Goal: Task Accomplishment & Management: Manage account settings

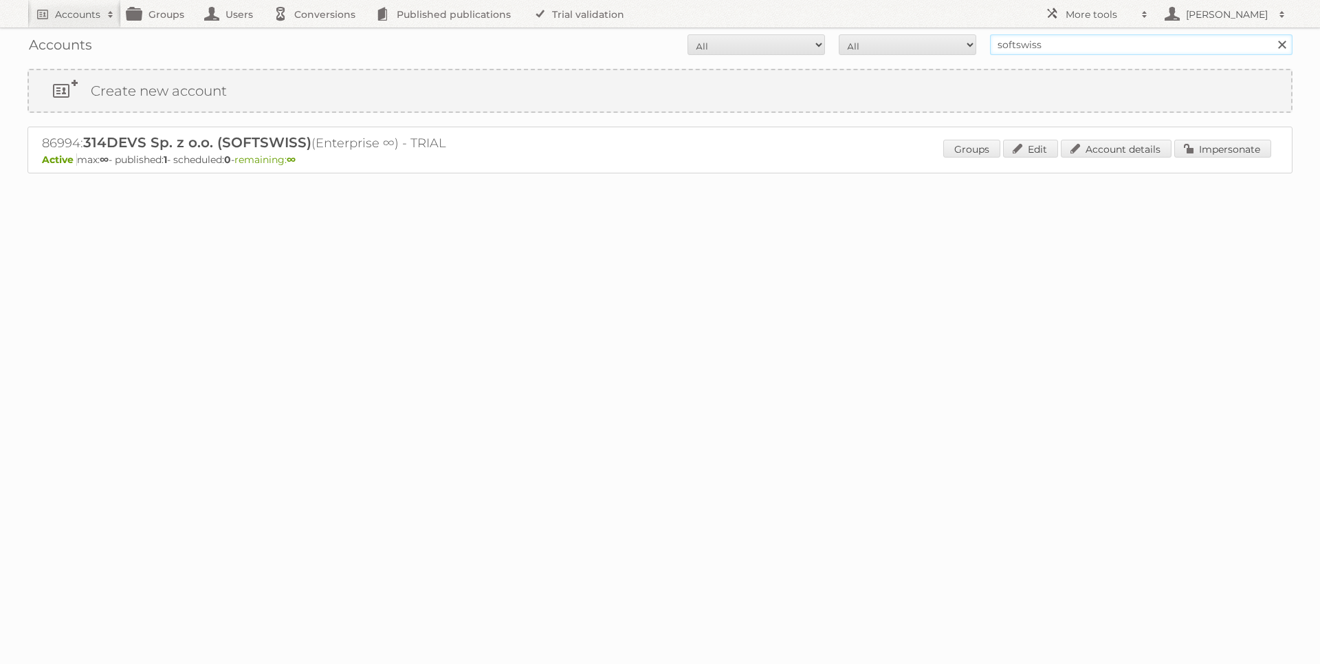
click at [1087, 46] on input "softswiss" at bounding box center [1141, 44] width 303 height 21
click at [1086, 45] on input "softswiss" at bounding box center [1141, 44] width 303 height 21
type input "novaventa"
click at [1272, 34] on input "Search" at bounding box center [1282, 44] width 21 height 21
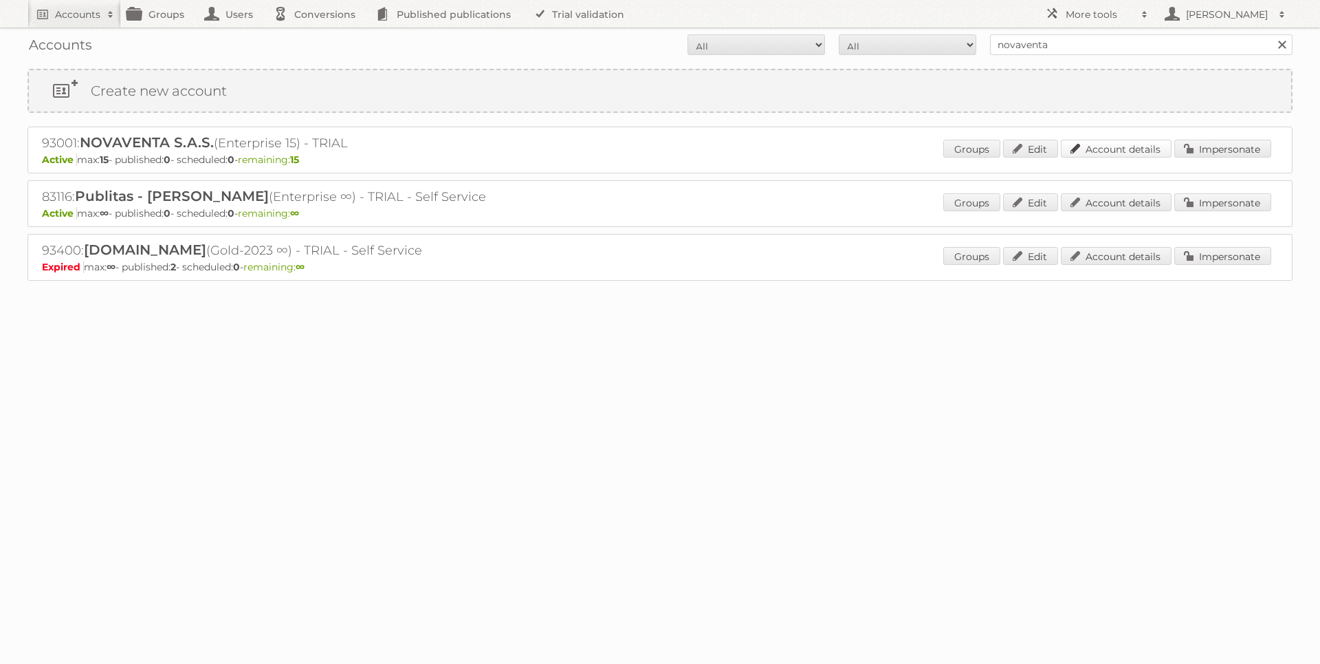
click at [1138, 153] on link "Account details" at bounding box center [1116, 149] width 111 height 18
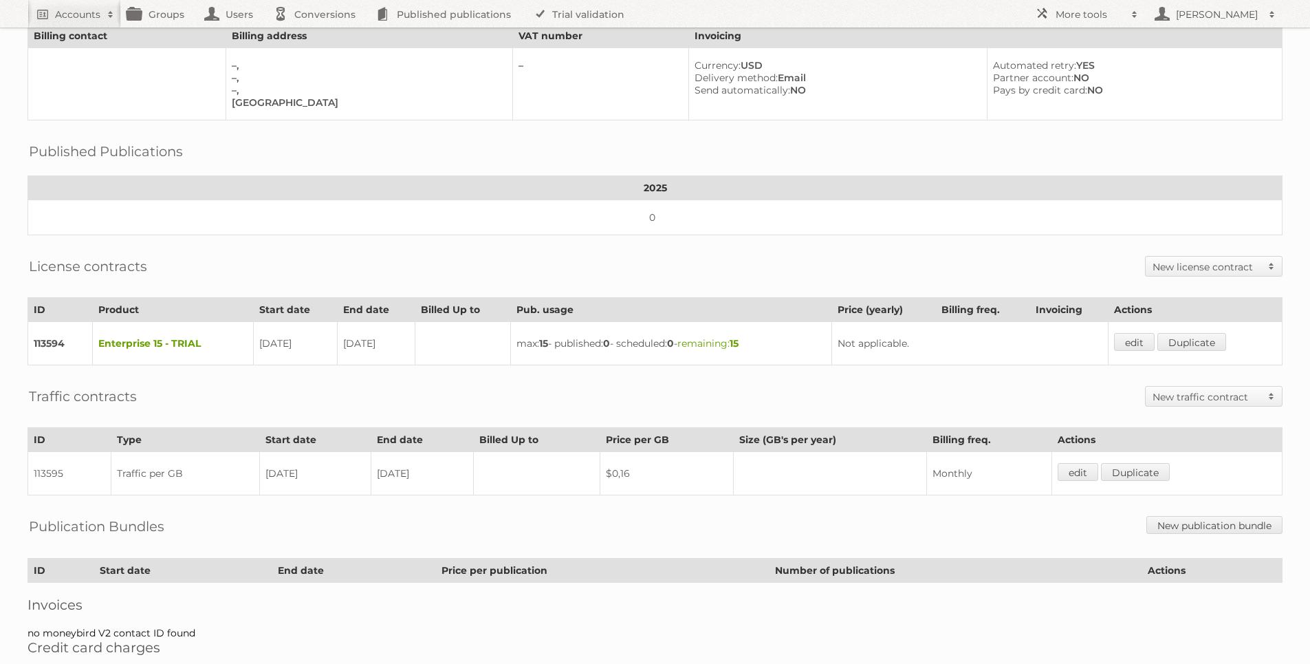
scroll to position [150, 0]
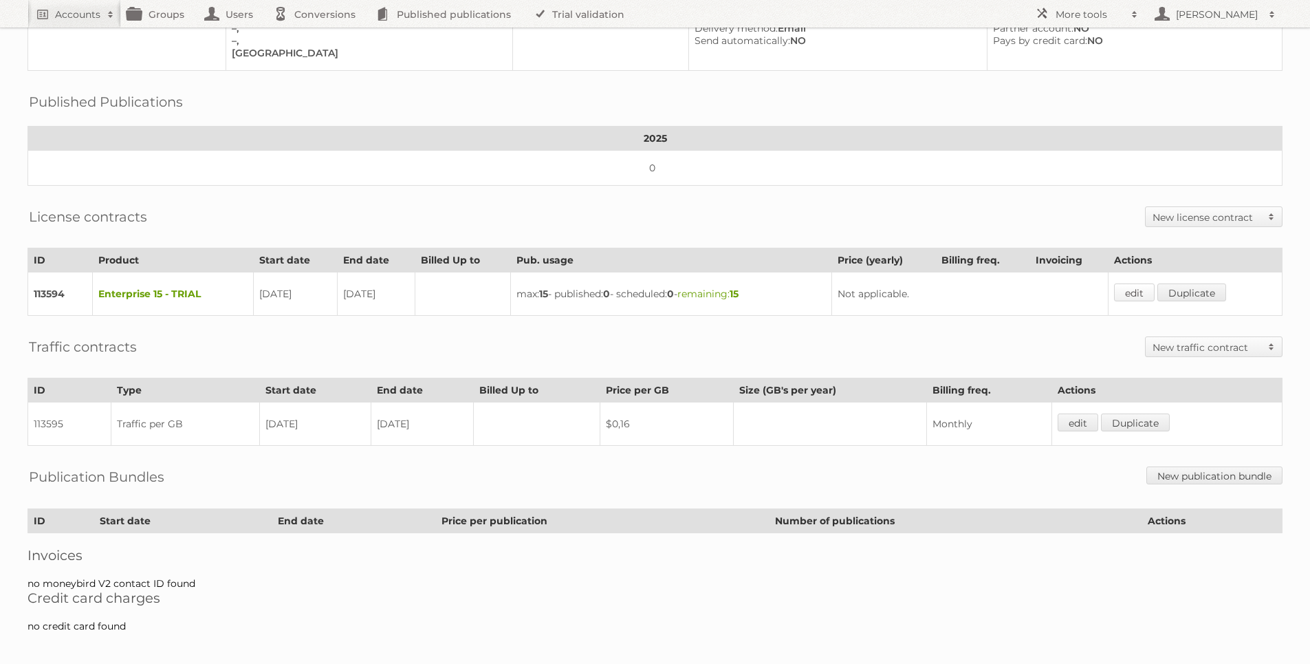
click at [1131, 283] on link "edit" at bounding box center [1134, 292] width 41 height 18
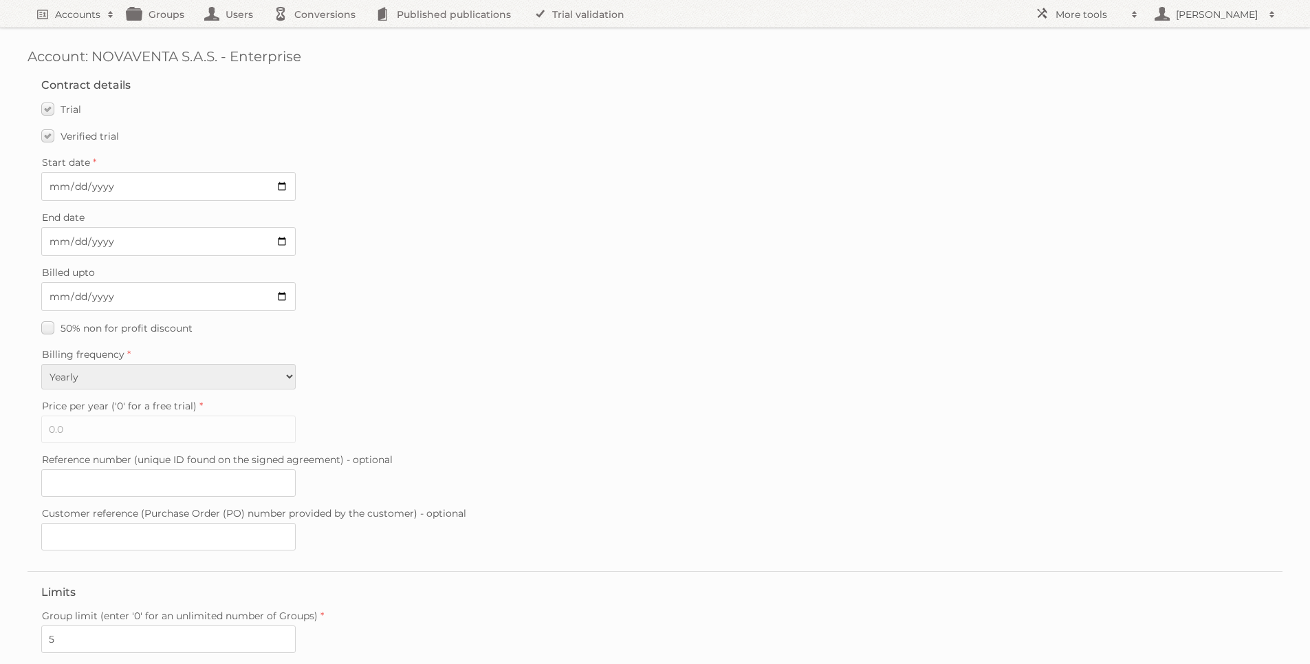
scroll to position [242, 0]
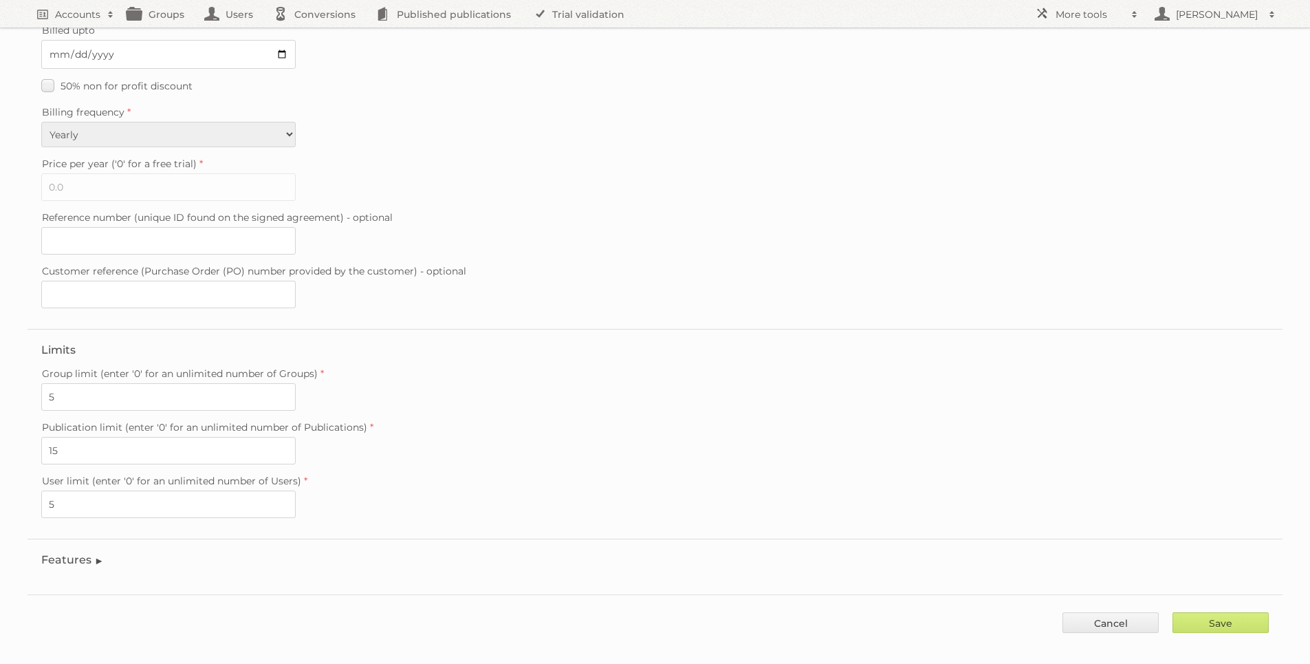
click at [70, 553] on legend "Features" at bounding box center [72, 559] width 63 height 13
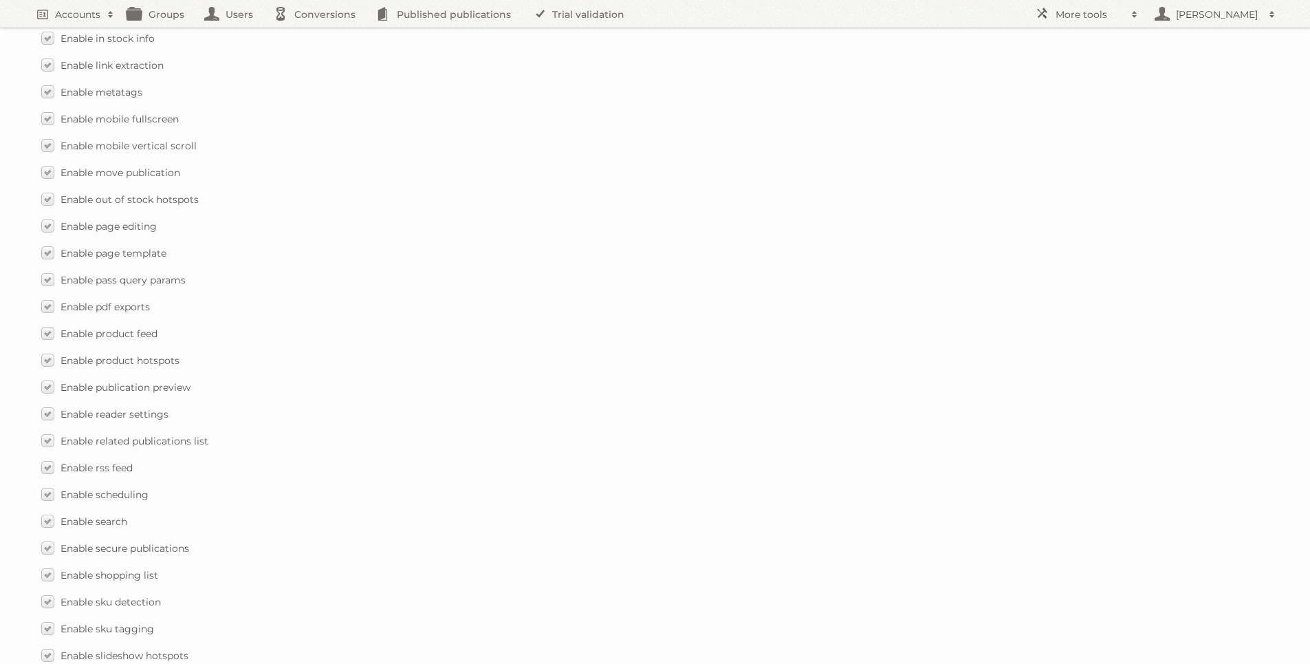
scroll to position [1878, 0]
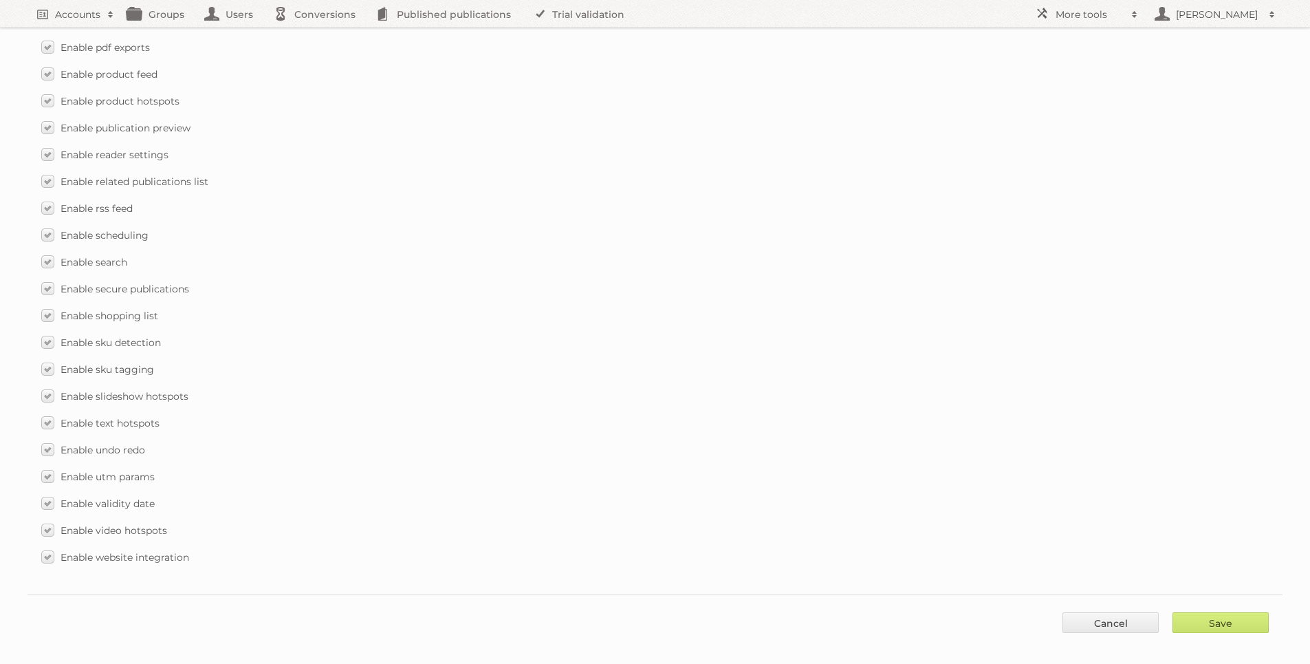
click at [1081, 595] on div "Save Cancel" at bounding box center [655, 614] width 1255 height 41
click at [1085, 597] on div "Save Cancel" at bounding box center [655, 614] width 1255 height 41
click at [1087, 612] on link "Cancel" at bounding box center [1111, 622] width 96 height 21
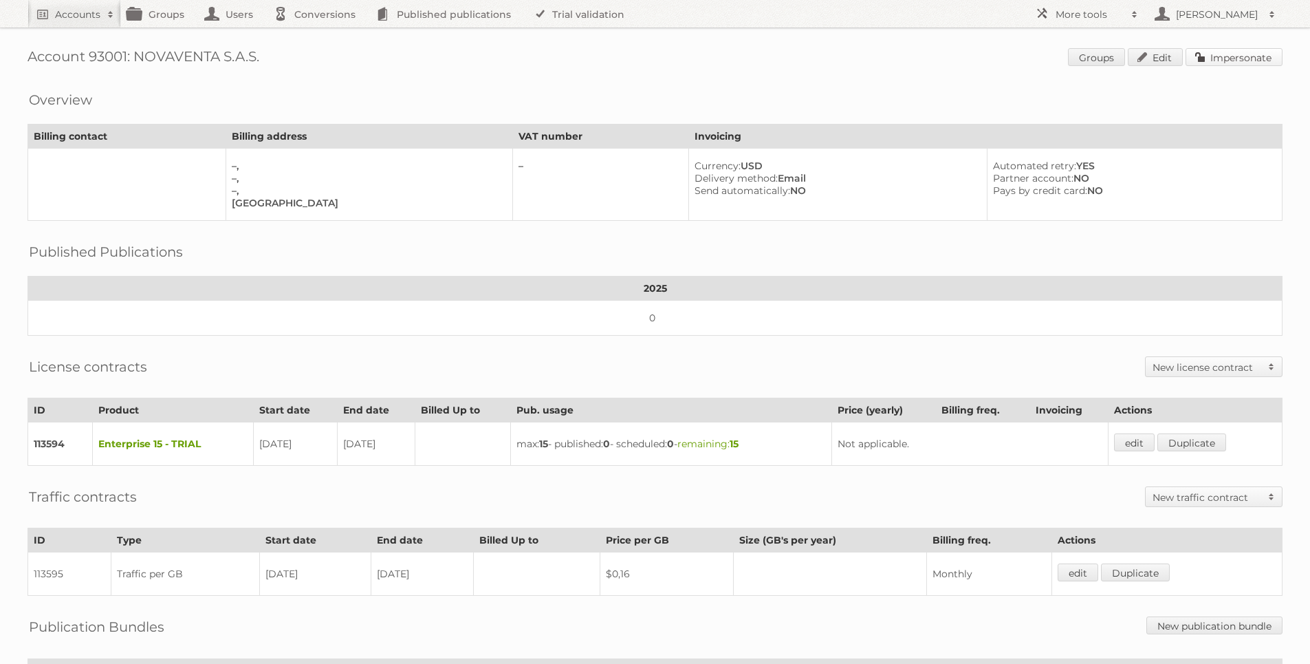
click at [1243, 63] on link "Impersonate" at bounding box center [1234, 57] width 97 height 18
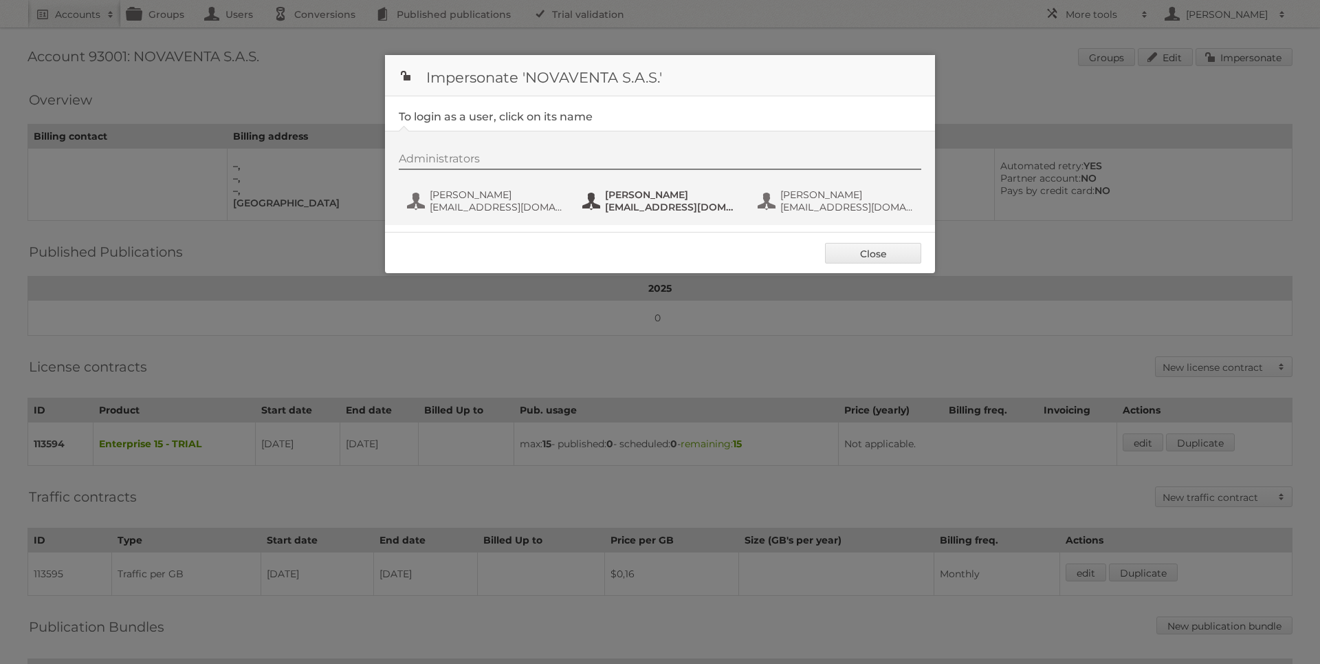
click at [686, 200] on span "[PERSON_NAME]" at bounding box center [671, 194] width 133 height 12
